Goal: Task Accomplishment & Management: Manage account settings

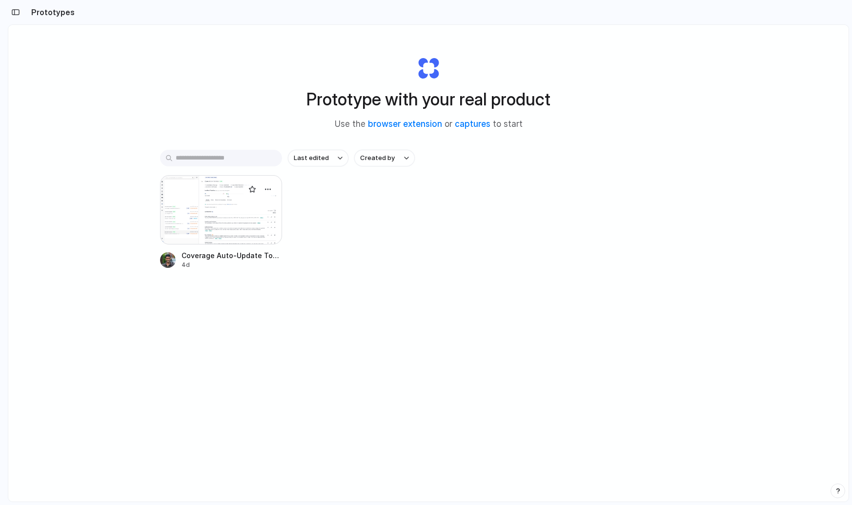
click at [264, 222] on div at bounding box center [221, 209] width 122 height 69
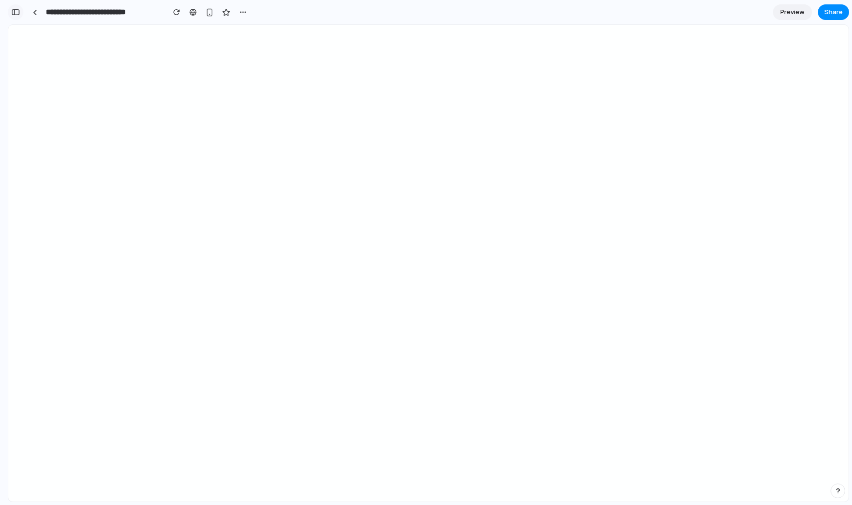
click at [15, 11] on div "button" at bounding box center [15, 12] width 9 height 7
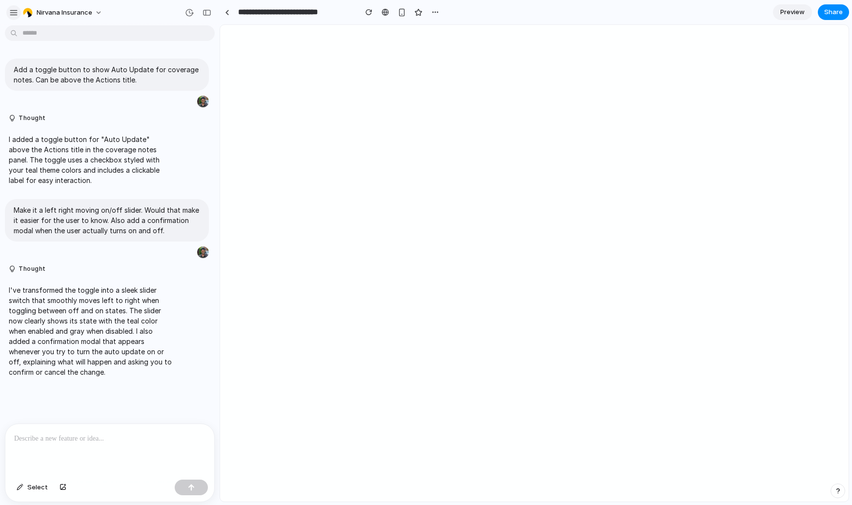
click at [16, 13] on div "button" at bounding box center [13, 12] width 9 height 9
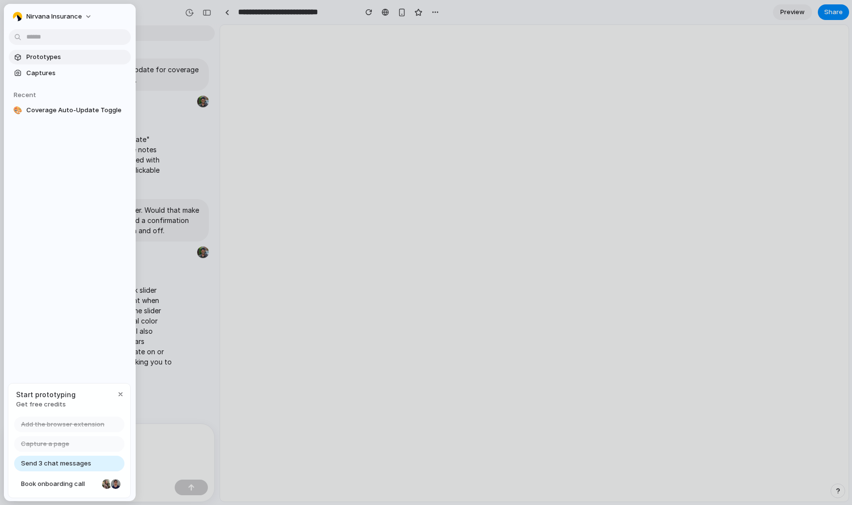
click at [44, 58] on span "Prototypes" at bounding box center [76, 57] width 101 height 10
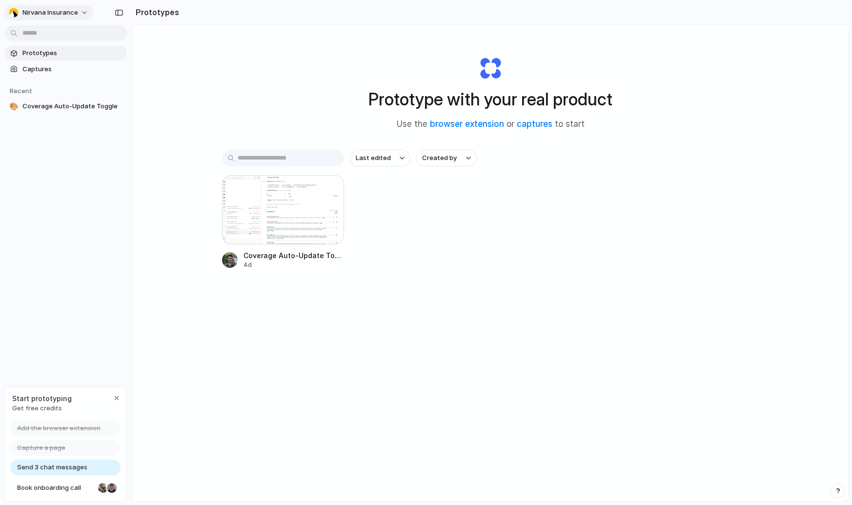
click at [74, 14] on span "Nirvana Insurance" at bounding box center [50, 13] width 56 height 10
click at [75, 52] on li "Invite members" at bounding box center [47, 50] width 81 height 16
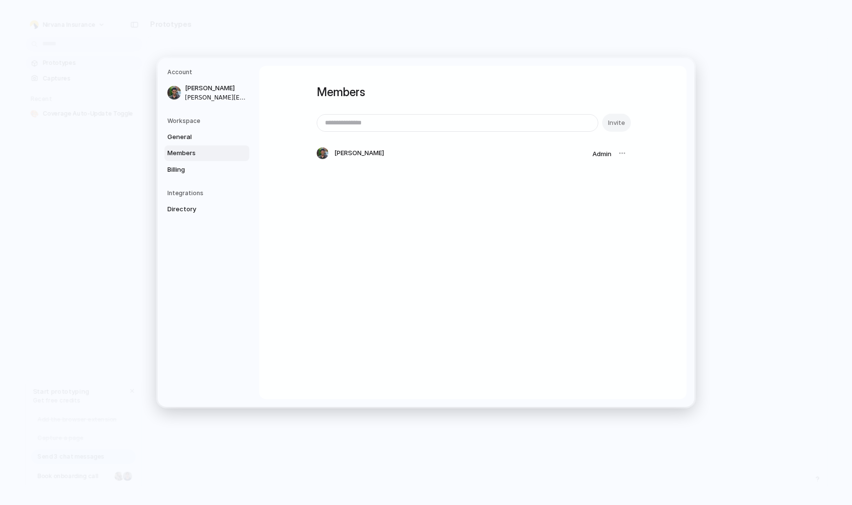
click at [417, 126] on input "email" at bounding box center [457, 122] width 281 height 17
type input "**********"
click at [604, 120] on button "Invite" at bounding box center [616, 123] width 29 height 18
click at [434, 123] on input "email" at bounding box center [457, 122] width 281 height 17
type input "**********"
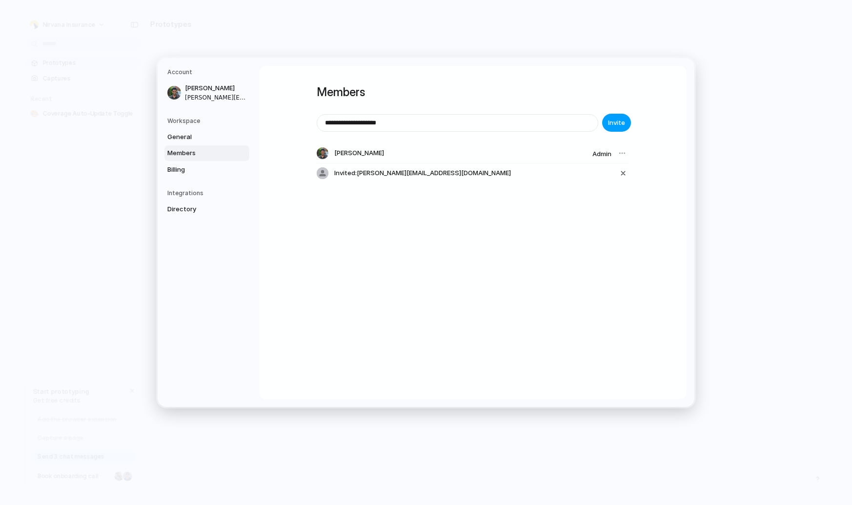
click at [622, 123] on span "Invite" at bounding box center [616, 123] width 17 height 10
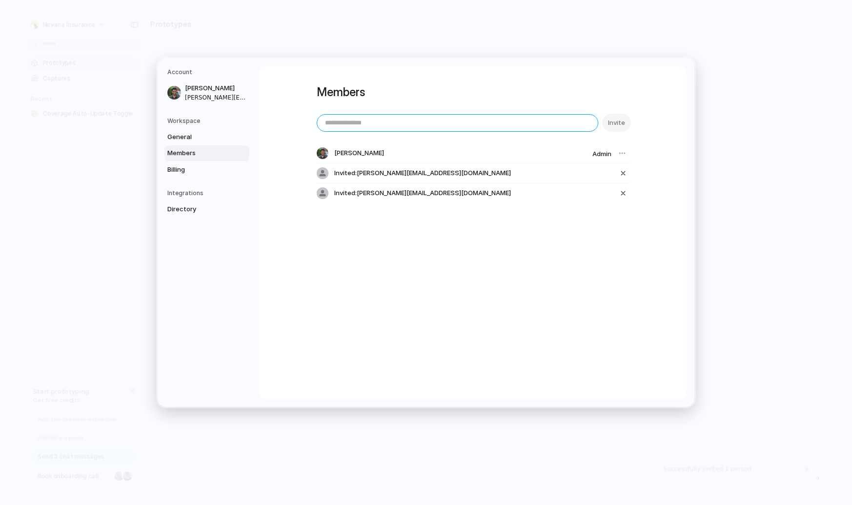
click at [454, 126] on input "email" at bounding box center [457, 122] width 281 height 17
click at [344, 306] on div "Members Invite [PERSON_NAME] Admin Invited: [PERSON_NAME][EMAIL_ADDRESS][DOMAIN…" at bounding box center [473, 232] width 428 height 333
click at [192, 169] on span "Billing" at bounding box center [198, 169] width 62 height 10
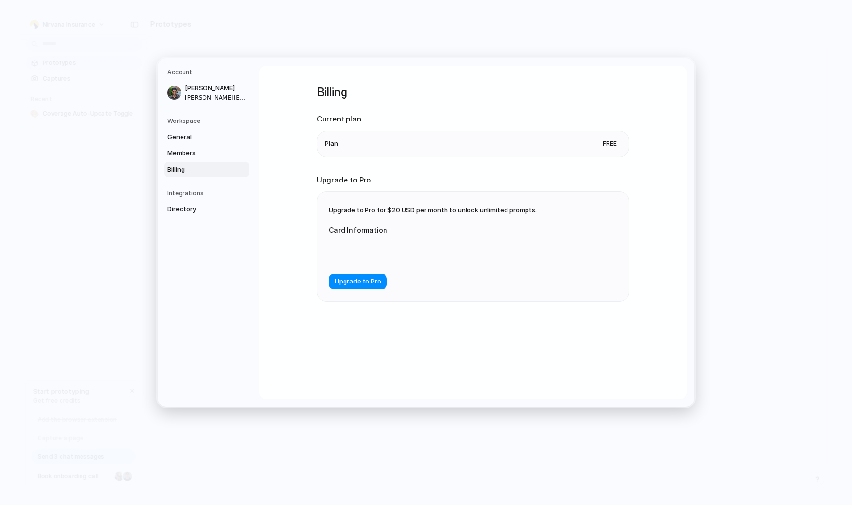
click at [291, 222] on div "Billing Current plan Plan Free Upgrade to Pro Upgrade to Pro for $20 USD per mo…" at bounding box center [473, 232] width 428 height 333
click at [217, 155] on span "Members" at bounding box center [198, 153] width 62 height 10
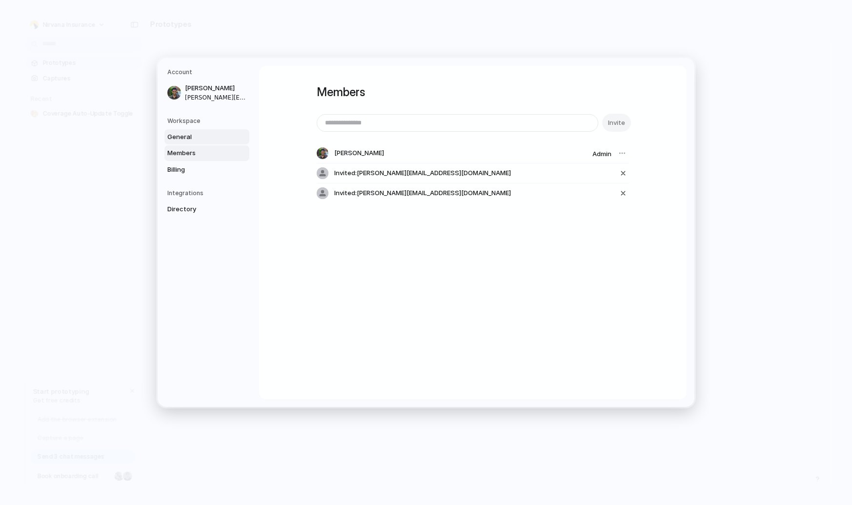
click at [209, 137] on span "General" at bounding box center [198, 137] width 62 height 10
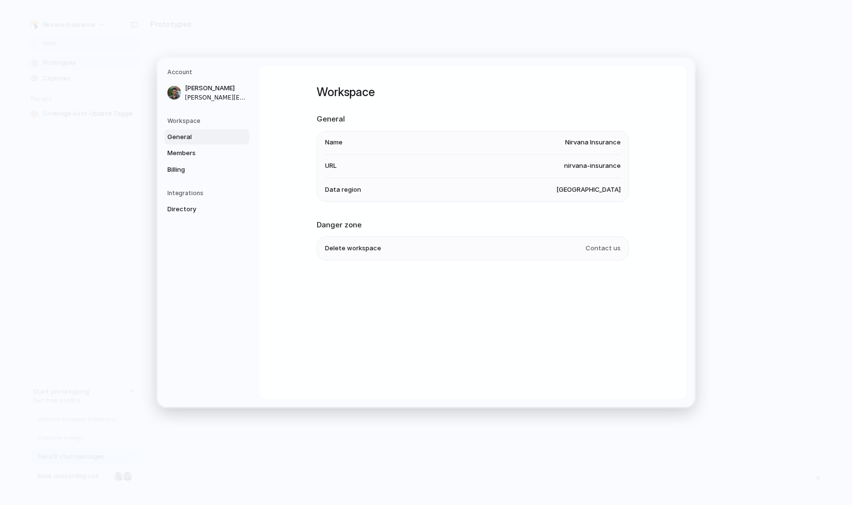
click at [283, 253] on div "Workspace General Name Nirvana Insurance URL nirvana-insurance Data region [GEO…" at bounding box center [473, 232] width 428 height 333
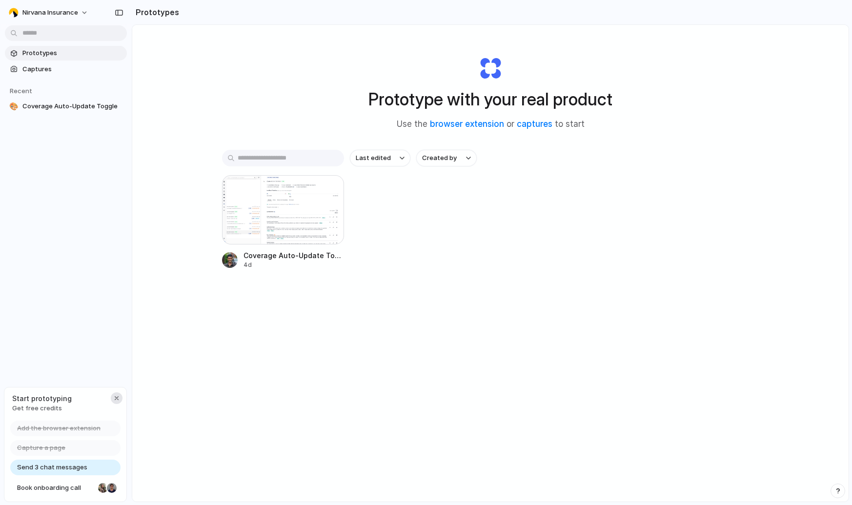
click at [118, 400] on div "button" at bounding box center [117, 398] width 8 height 8
click at [306, 209] on div at bounding box center [283, 209] width 122 height 69
